Goal: Transaction & Acquisition: Purchase product/service

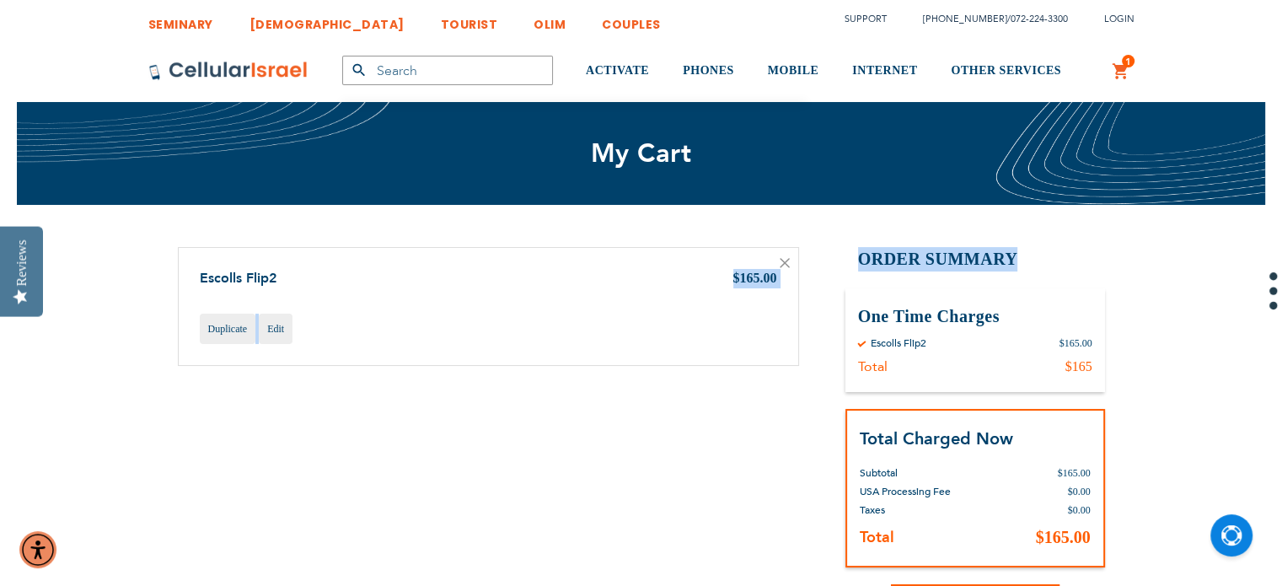
drag, startPoint x: 0, startPoint y: 0, endPoint x: 1253, endPoint y: 267, distance: 1281.4
click at [783, 261] on icon at bounding box center [784, 263] width 8 height 8
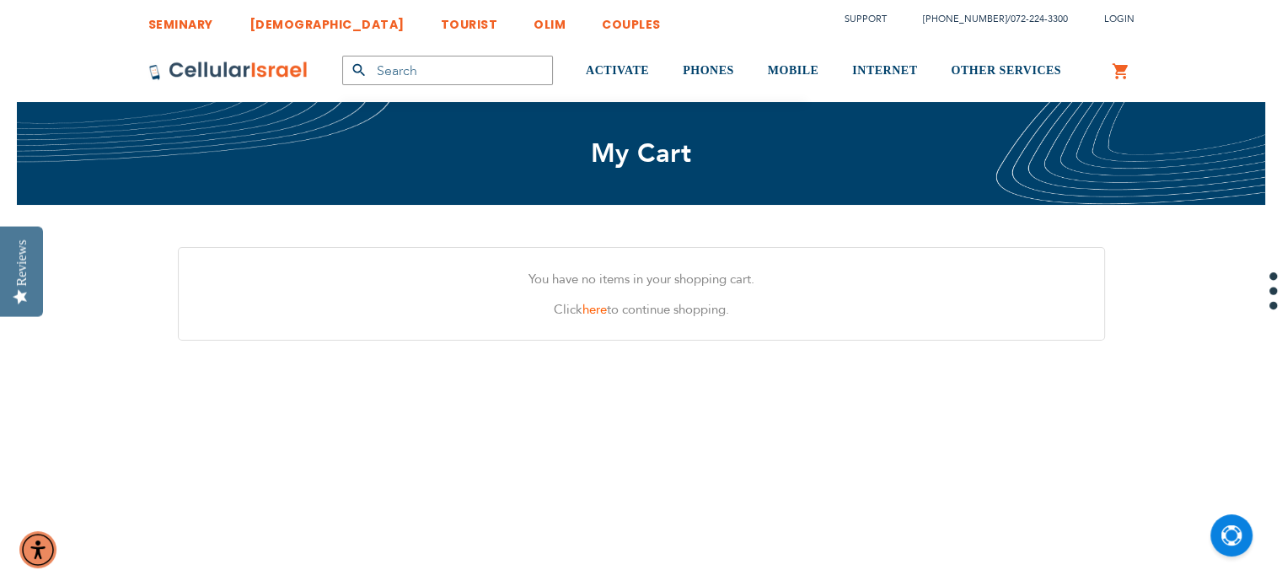
click at [411, 68] on input "text" at bounding box center [447, 70] width 211 height 29
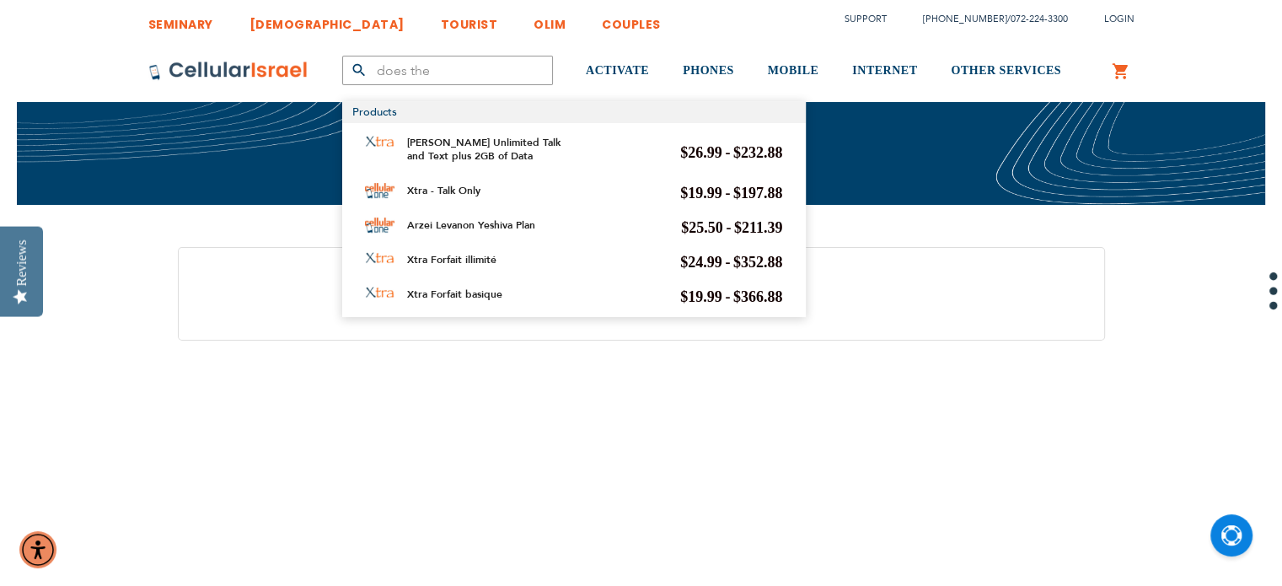
type input "does the"
click at [340, 397] on section "You have no items in your shopping cart. Click here to continue shopping." at bounding box center [641, 415] width 952 height 337
